Goal: Obtain resource: Obtain resource

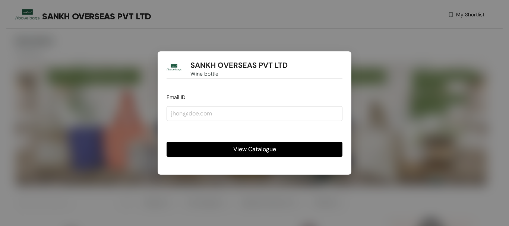
click at [291, 147] on button "View Catalogue" at bounding box center [254, 149] width 176 height 15
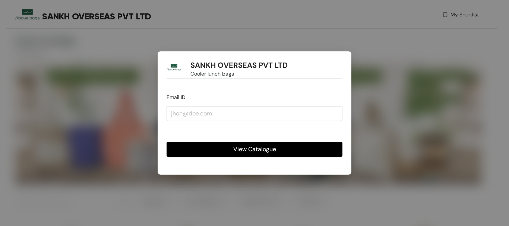
click at [265, 150] on span "View Catalogue" at bounding box center [254, 148] width 43 height 9
click at [259, 116] on input "email" at bounding box center [254, 113] width 176 height 15
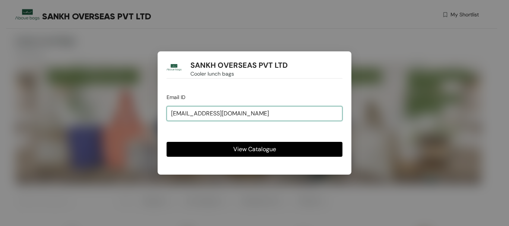
type input "[EMAIL_ADDRESS][DOMAIN_NAME]"
click at [166, 142] on button "View Catalogue" at bounding box center [254, 149] width 176 height 15
